Goal: Information Seeking & Learning: Learn about a topic

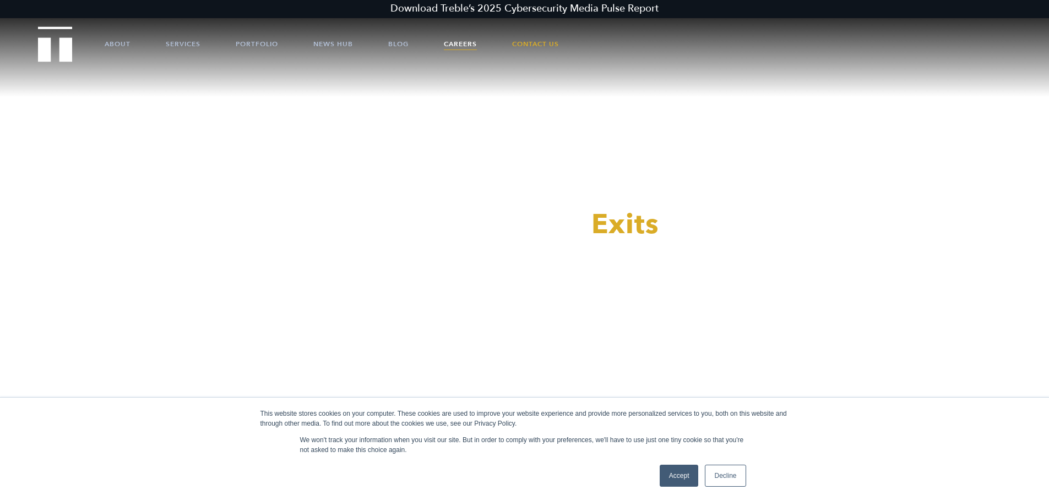
click at [466, 41] on link "Careers" at bounding box center [460, 44] width 33 height 33
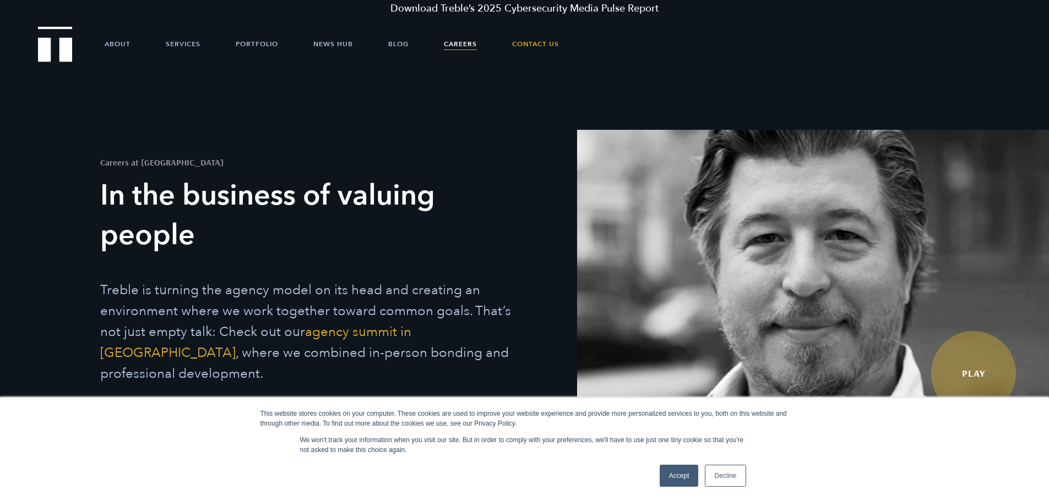
click at [661, 467] on link "Accept" at bounding box center [678, 476] width 39 height 22
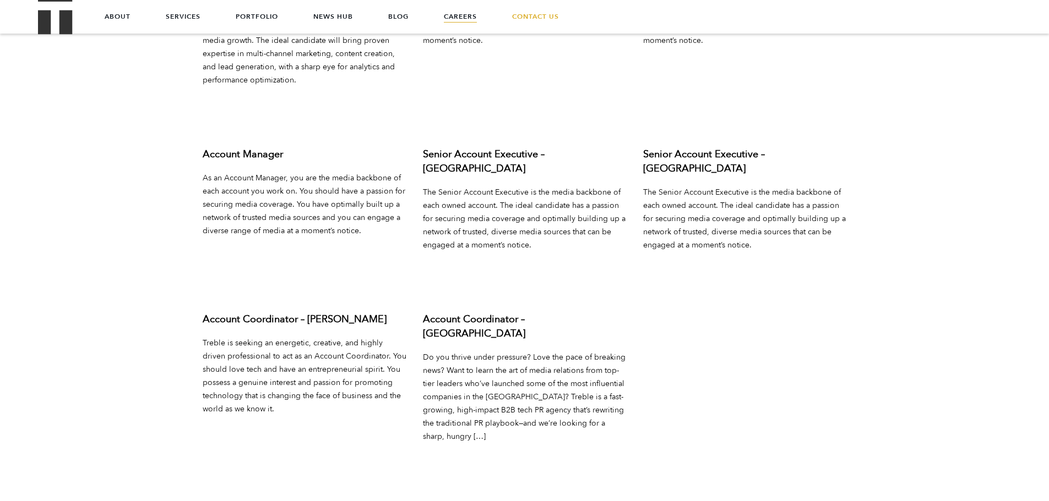
scroll to position [4281, 0]
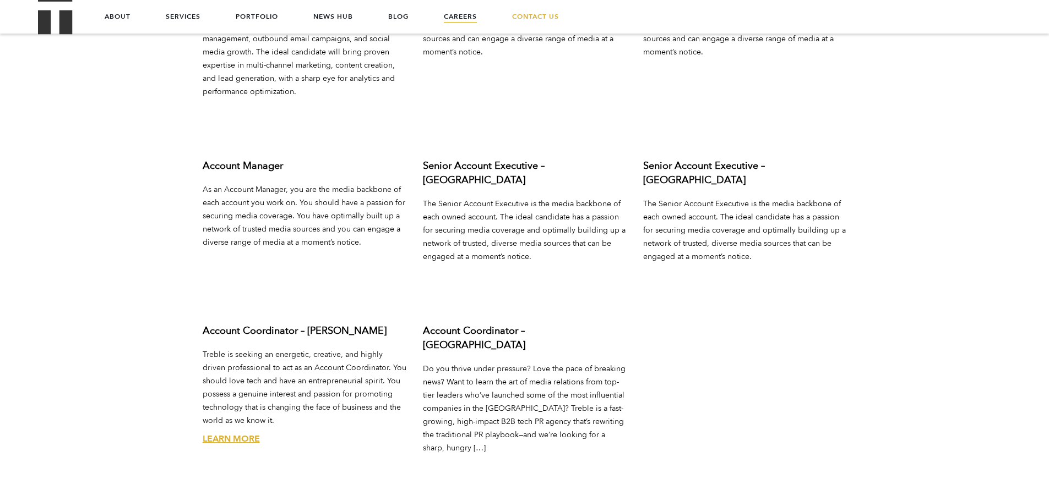
click at [241, 324] on h3 "Account Coordinator – Austin" at bounding box center [305, 331] width 204 height 14
click at [229, 433] on link "Learn More" at bounding box center [231, 439] width 57 height 12
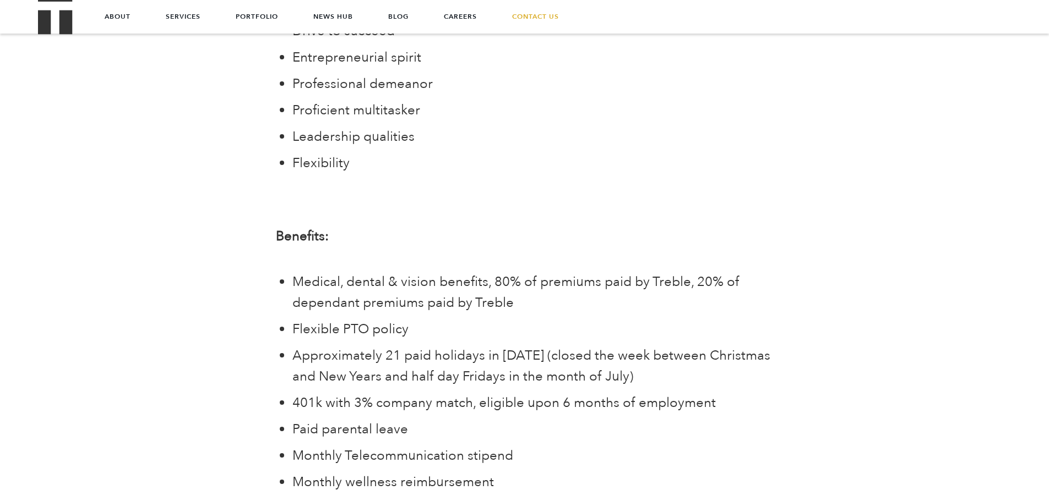
scroll to position [1927, 0]
